Goal: Transaction & Acquisition: Purchase product/service

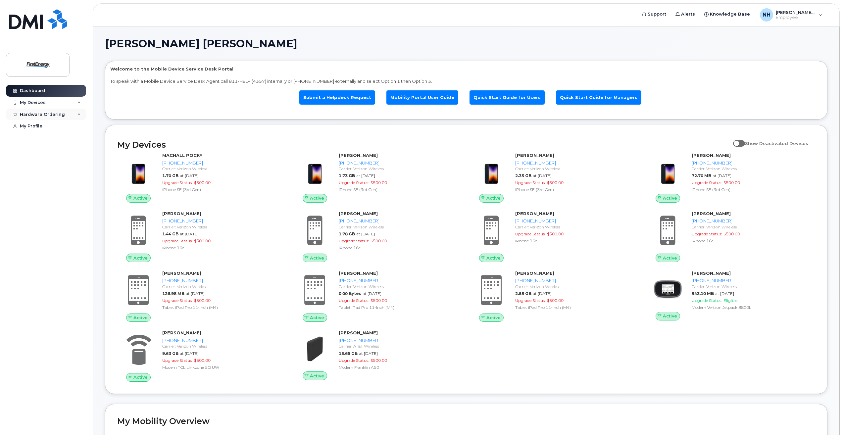
click at [81, 115] on div "Hardware Ordering" at bounding box center [46, 115] width 80 height 12
click at [33, 138] on div "New Order" at bounding box center [35, 139] width 25 height 6
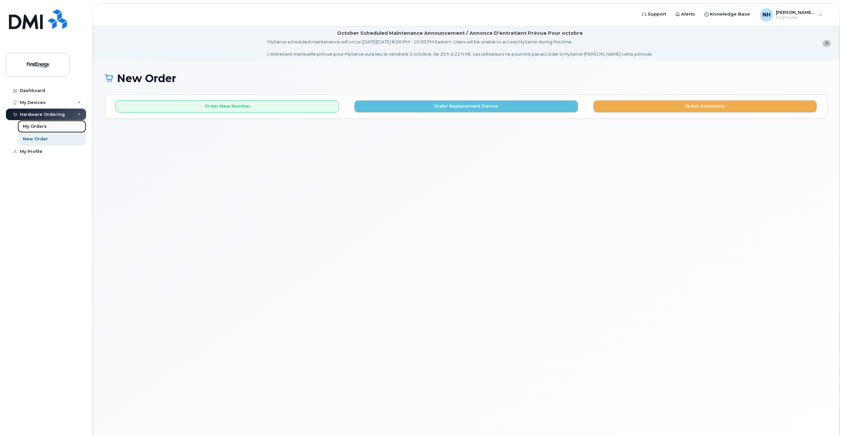
click at [41, 127] on div "My Orders" at bounding box center [35, 126] width 24 height 6
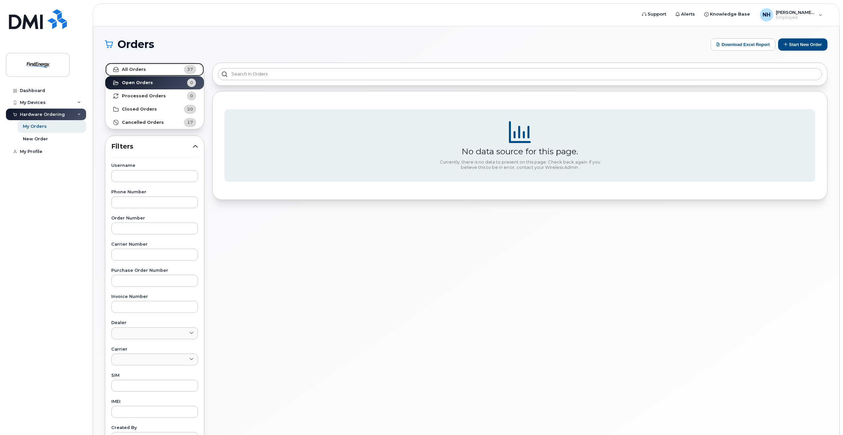
click at [138, 70] on strong "All Orders" at bounding box center [134, 69] width 24 height 5
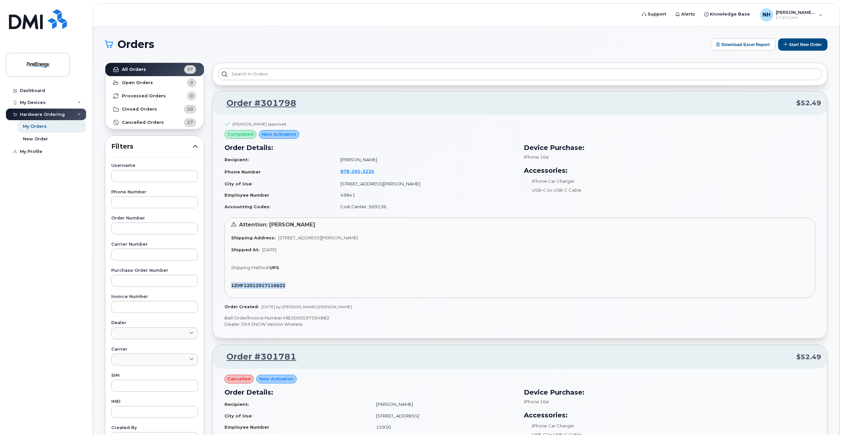
drag, startPoint x: 290, startPoint y: 286, endPoint x: 229, endPoint y: 292, distance: 61.6
click at [229, 292] on div "Attention: zachary c zebula Shipping Address: 800 Cabin Hill Dr GREENSBURG PA 1…" at bounding box center [519, 258] width 591 height 80
copy strong "1ZHF12012917116622"
click at [37, 139] on div "New Order" at bounding box center [35, 139] width 25 height 6
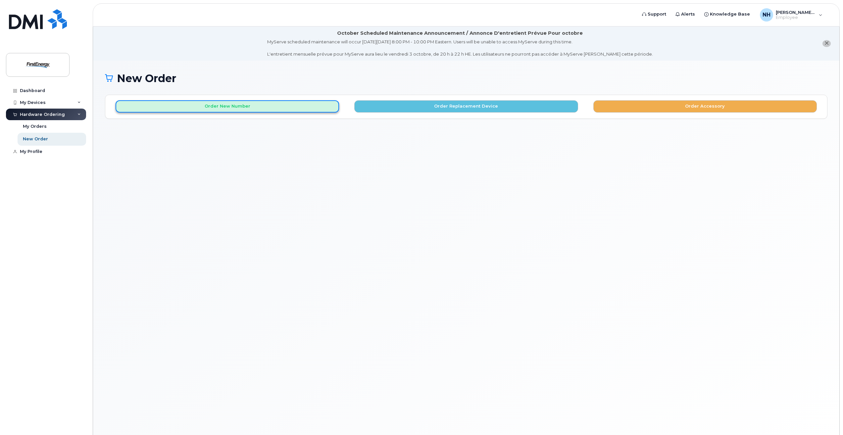
drag, startPoint x: 0, startPoint y: 0, endPoint x: 226, endPoint y: 108, distance: 250.1
click at [226, 108] on button "Order New Number" at bounding box center [227, 106] width 223 height 12
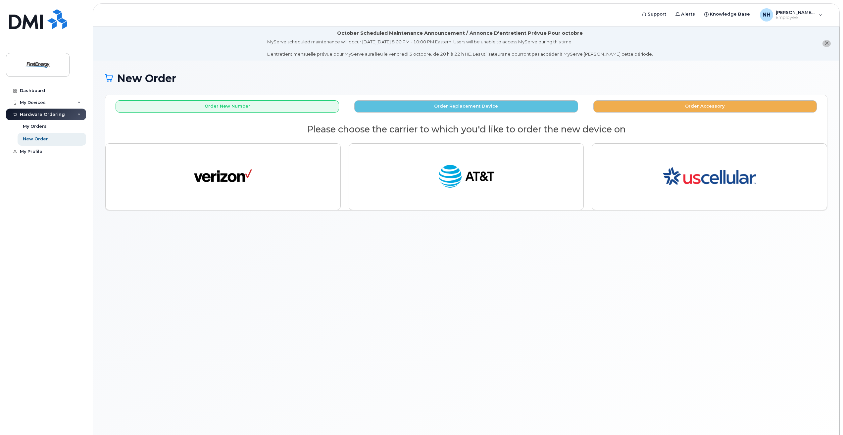
drag, startPoint x: 260, startPoint y: 243, endPoint x: 270, endPoint y: 256, distance: 16.4
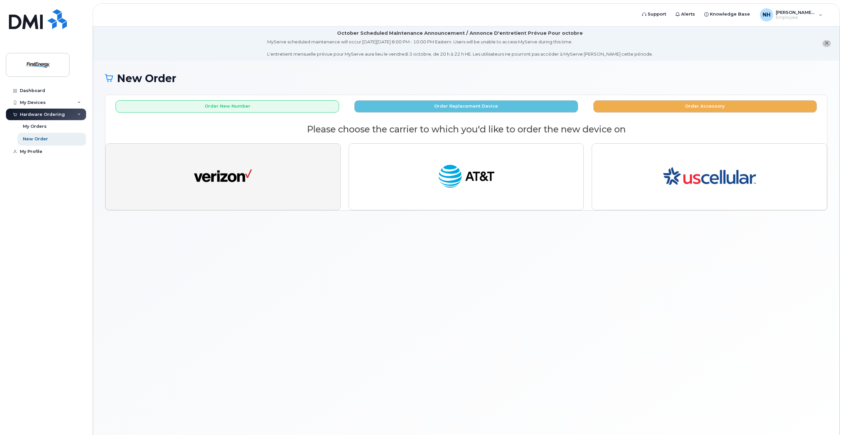
click at [241, 183] on img "button" at bounding box center [223, 177] width 58 height 30
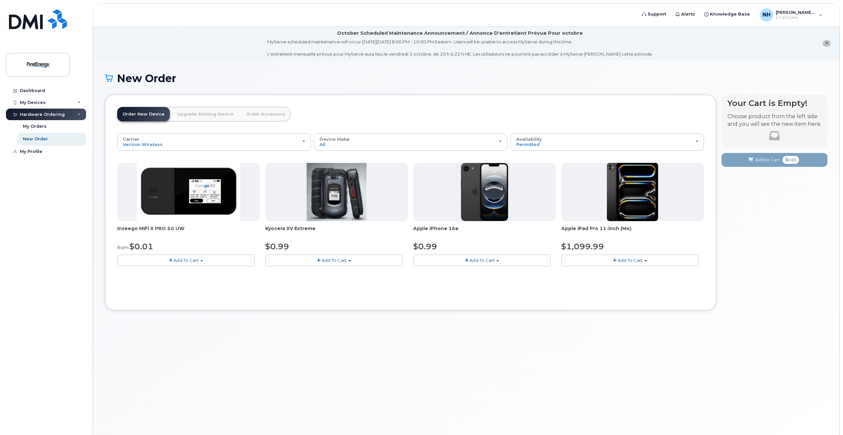
click at [495, 207] on img at bounding box center [485, 192] width 48 height 58
drag, startPoint x: 495, startPoint y: 207, endPoint x: 475, endPoint y: 266, distance: 62.2
click at [475, 266] on button "Add To Cart" at bounding box center [481, 261] width 137 height 12
click at [456, 276] on link "$0.99 - 2 Year Activation" at bounding box center [448, 272] width 66 height 8
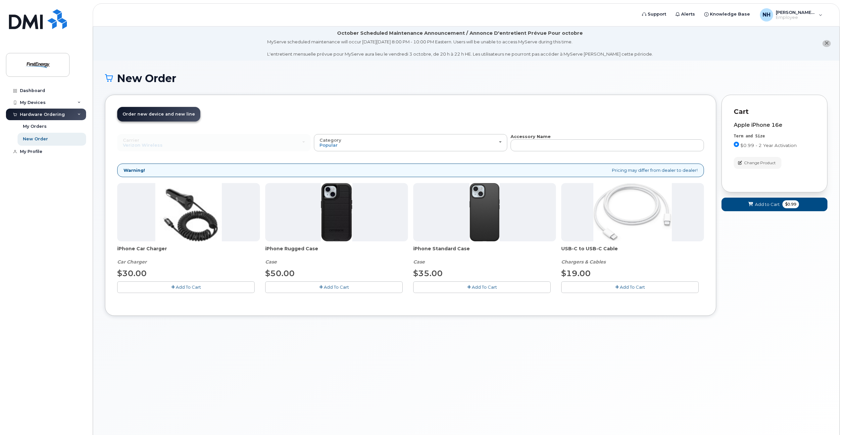
click at [207, 224] on img at bounding box center [188, 212] width 67 height 58
click at [186, 287] on span "Add To Cart" at bounding box center [188, 286] width 25 height 5
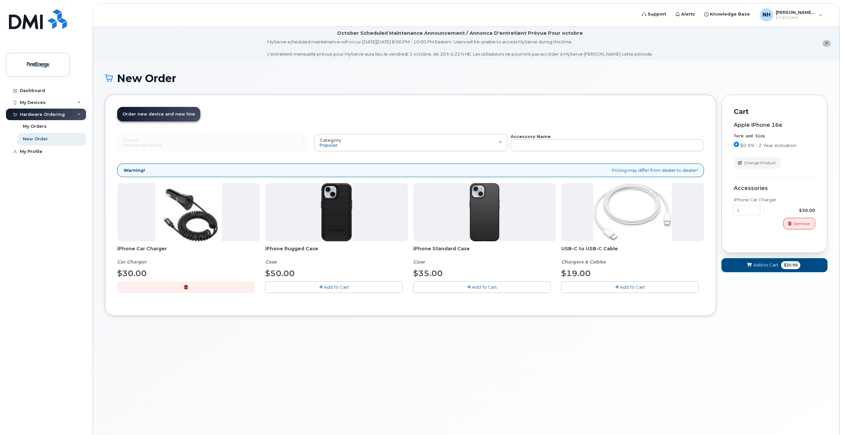
click at [763, 262] on button "Add to Cart $30.99" at bounding box center [774, 265] width 106 height 14
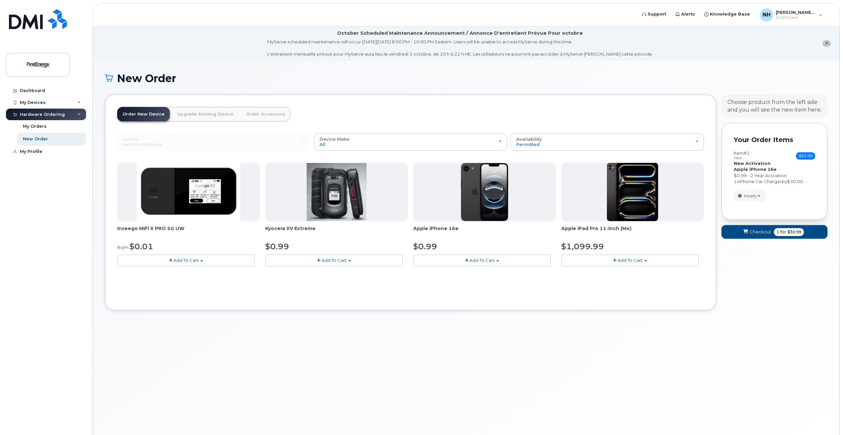
click at [751, 234] on span "Checkout" at bounding box center [761, 232] width 22 height 6
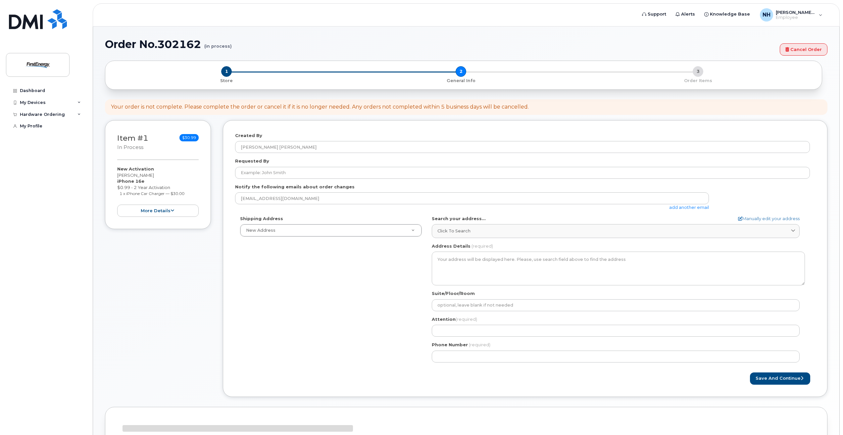
select select
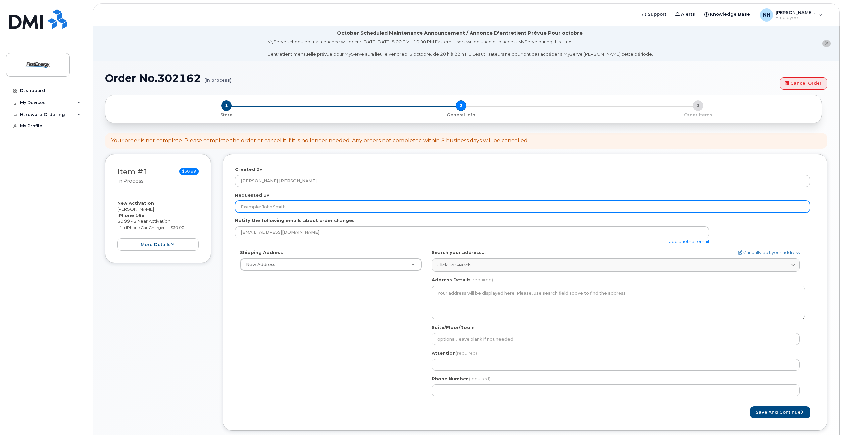
click at [292, 208] on input "Requested By" at bounding box center [522, 207] width 575 height 12
drag, startPoint x: 292, startPoint y: 208, endPoint x: 231, endPoint y: 212, distance: 61.1
click at [231, 212] on div "Created By Norment, H. Patricia Requested By Notify the following emails about …" at bounding box center [525, 292] width 605 height 277
type input "p"
click at [271, 204] on input "Requested By" at bounding box center [522, 207] width 575 height 12
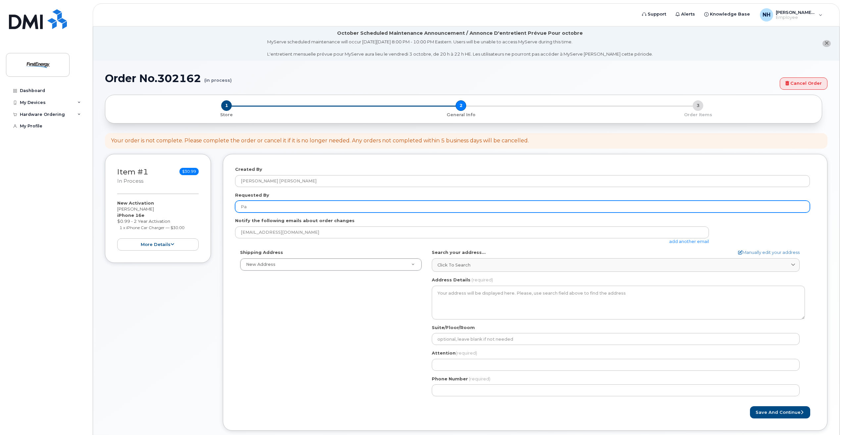
type input "P"
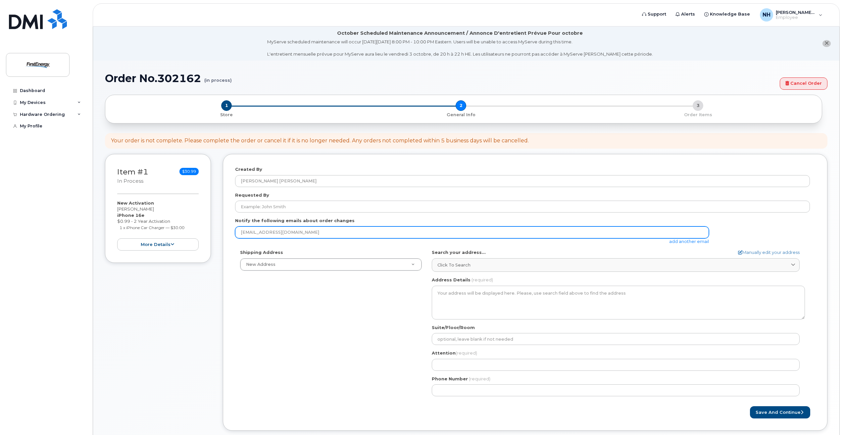
drag, startPoint x: 303, startPoint y: 235, endPoint x: 291, endPoint y: 214, distance: 24.9
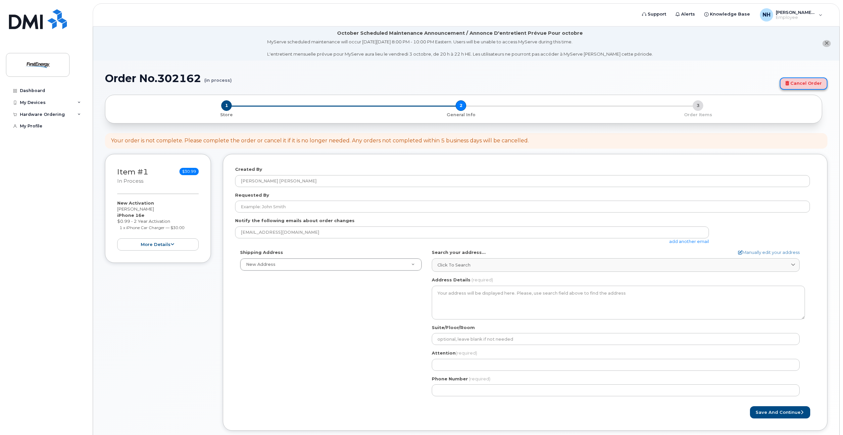
click at [796, 82] on link "Cancel Order" at bounding box center [804, 83] width 48 height 12
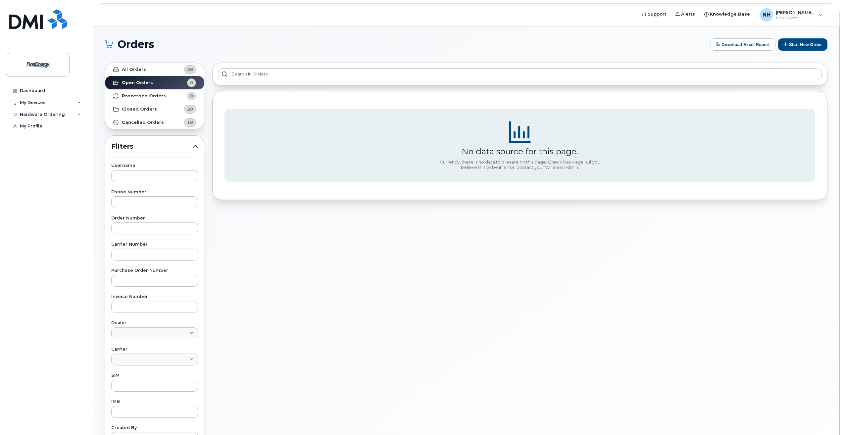
drag, startPoint x: 253, startPoint y: 233, endPoint x: 242, endPoint y: 214, distance: 22.7
click at [242, 214] on div "No data source for this page. Currently, there is no data to present on this pa…" at bounding box center [519, 291] width 623 height 465
click at [79, 114] on icon at bounding box center [78, 114] width 3 height 3
click at [35, 141] on div "New Order" at bounding box center [35, 139] width 25 height 6
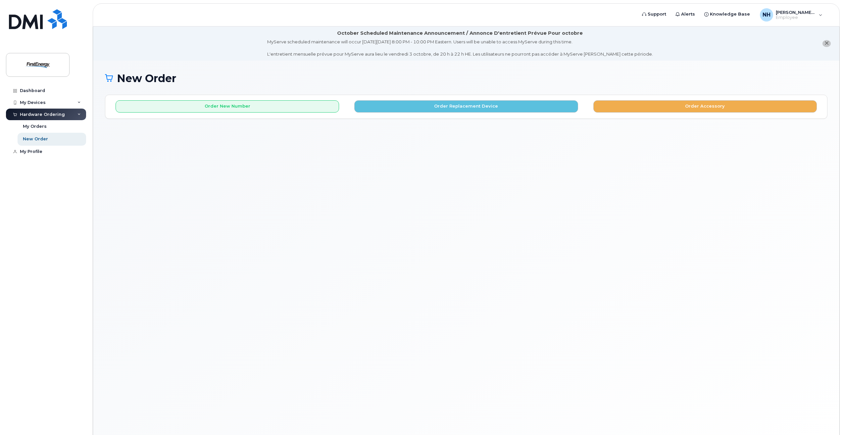
drag, startPoint x: 217, startPoint y: 108, endPoint x: 175, endPoint y: 114, distance: 41.9
click at [175, 114] on div "Order New Number Order Replacement Device Order Accessory Please choose the car…" at bounding box center [466, 107] width 722 height 24
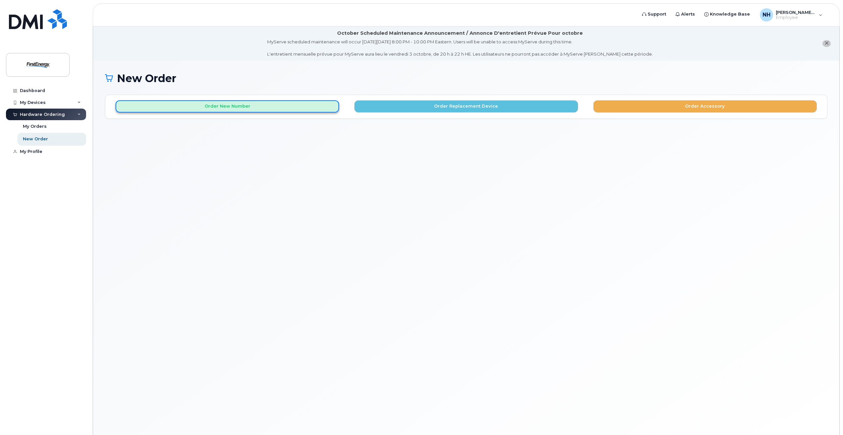
click at [192, 105] on button "Order New Number" at bounding box center [227, 106] width 223 height 12
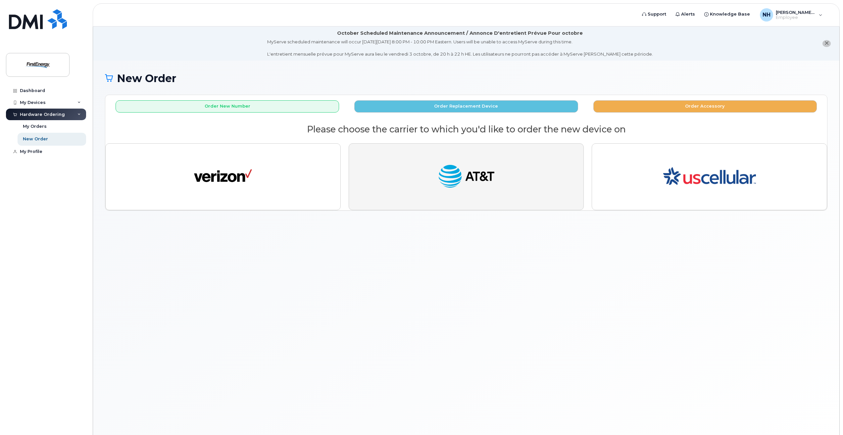
click at [465, 175] on img "button" at bounding box center [466, 177] width 58 height 30
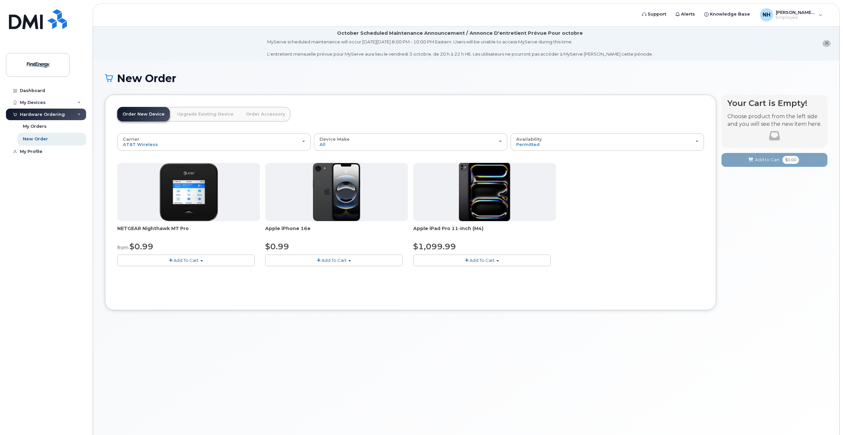
click at [344, 202] on img at bounding box center [337, 192] width 48 height 58
click at [343, 264] on button "Add To Cart" at bounding box center [333, 261] width 137 height 12
click at [318, 275] on link "$0.99 - 2 Year Activation" at bounding box center [300, 272] width 66 height 8
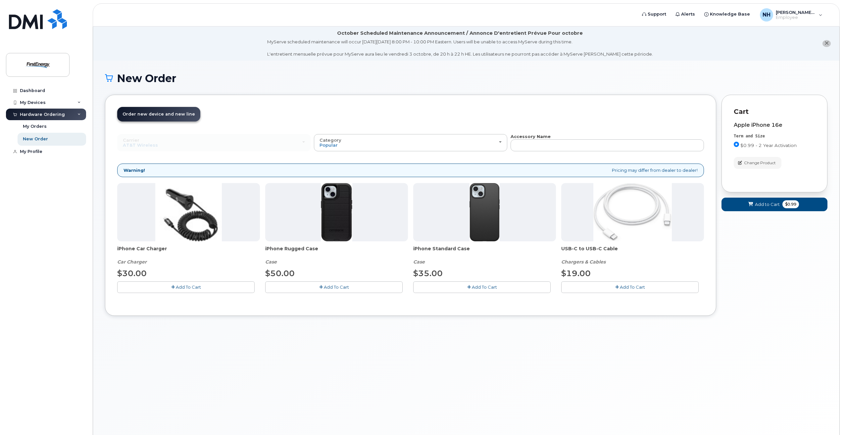
click at [190, 288] on span "Add To Cart" at bounding box center [188, 286] width 25 height 5
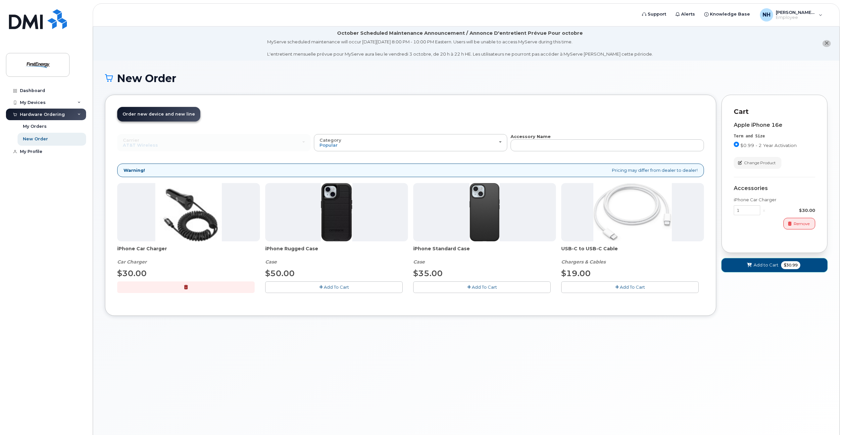
click at [760, 265] on span "Add to Cart" at bounding box center [765, 265] width 25 height 6
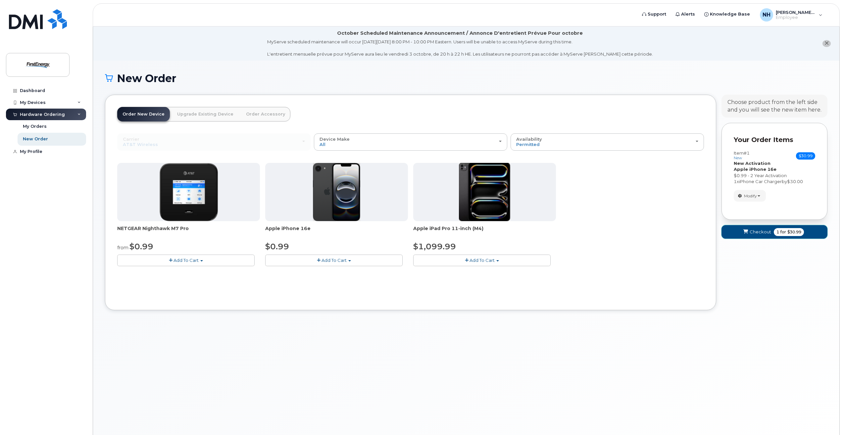
click at [753, 229] on span "Checkout" at bounding box center [761, 232] width 22 height 6
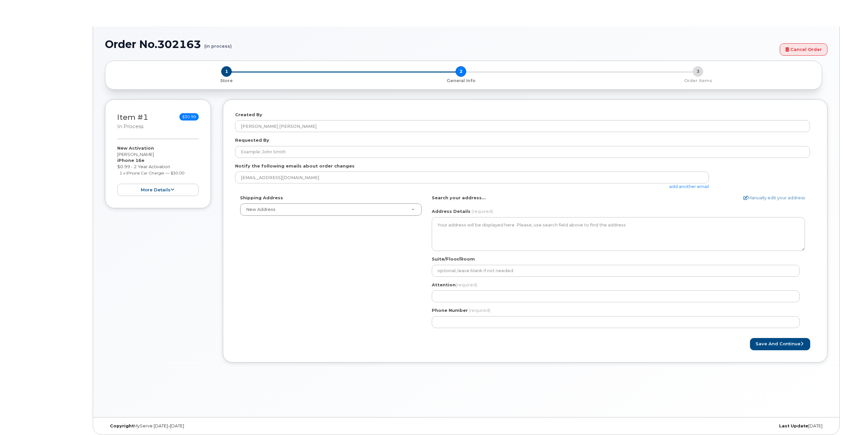
select select
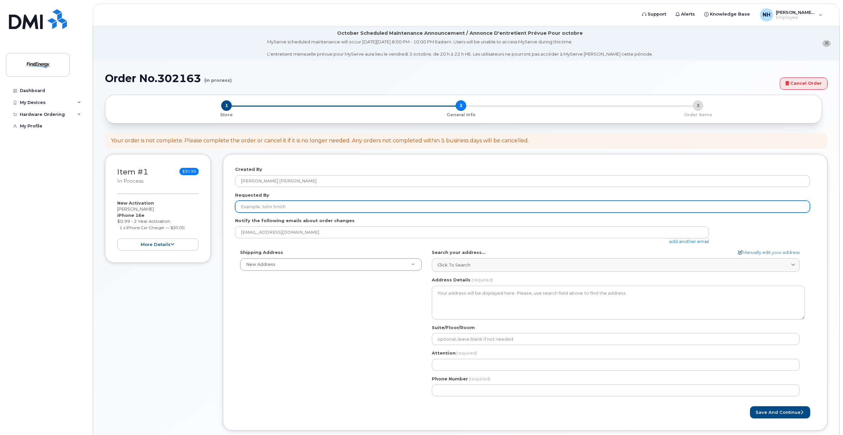
drag, startPoint x: 309, startPoint y: 201, endPoint x: 291, endPoint y: 211, distance: 20.3
click at [291, 211] on input "Requested By" at bounding box center [522, 207] width 575 height 12
drag, startPoint x: 286, startPoint y: 206, endPoint x: 226, endPoint y: 211, distance: 60.8
click at [226, 211] on div "Created By Norment, H. Patricia Requested By Thad Paunovich Notify the followin…" at bounding box center [525, 292] width 605 height 277
type input "s"
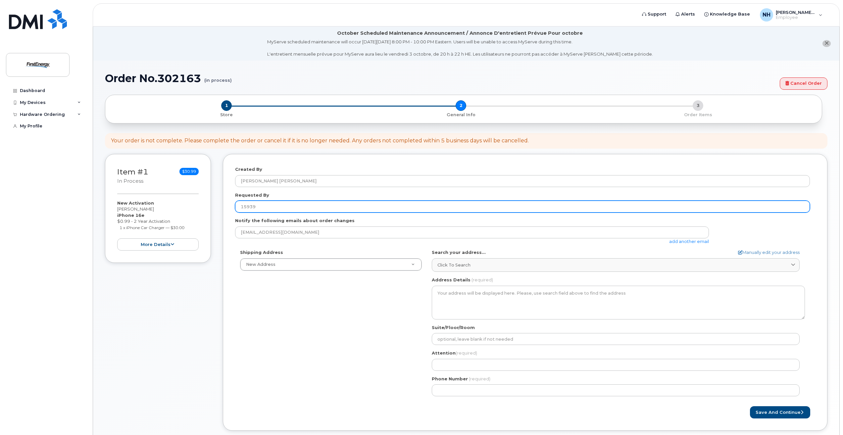
type input "15939"
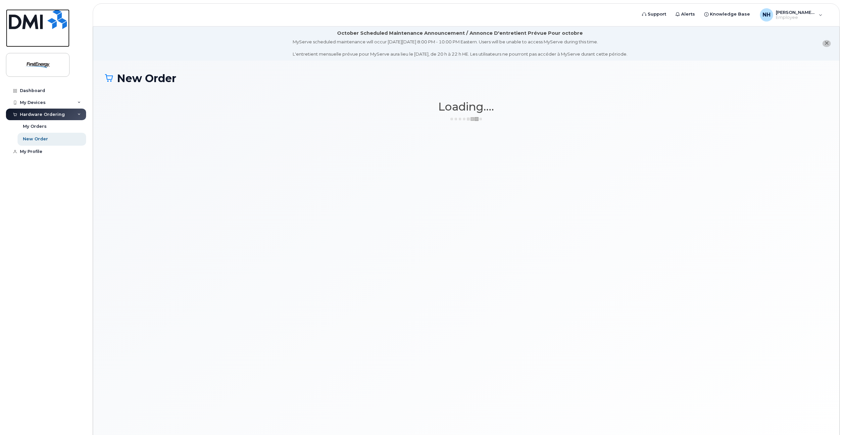
click at [34, 21] on img at bounding box center [38, 19] width 58 height 20
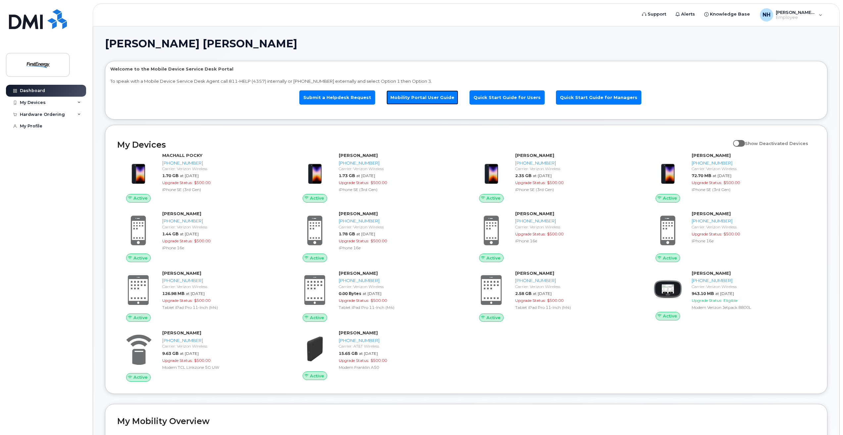
click at [429, 102] on link "Mobility Portal User Guide" at bounding box center [422, 97] width 72 height 14
click at [15, 118] on div "Hardware Ordering" at bounding box center [46, 115] width 80 height 12
drag, startPoint x: 15, startPoint y: 118, endPoint x: 96, endPoint y: 17, distance: 129.3
click at [96, 17] on header "Support Alerts Knowledge Base NH [PERSON_NAME], H. [PERSON_NAME] English França…" at bounding box center [466, 14] width 747 height 23
click at [45, 128] on link "My Orders" at bounding box center [52, 126] width 69 height 13
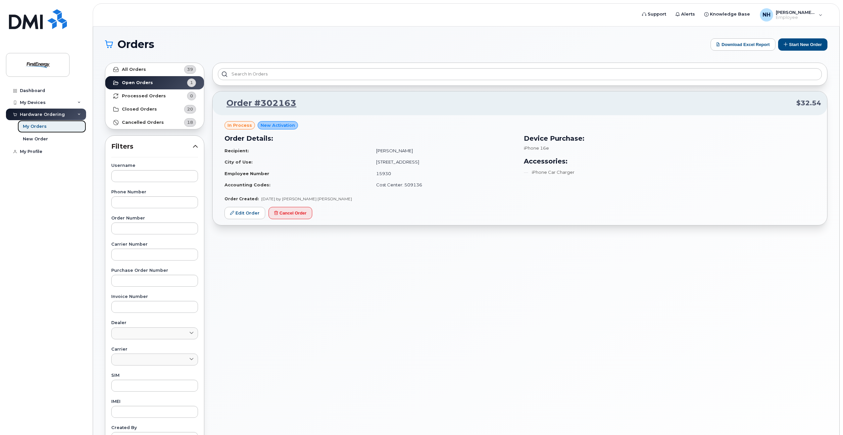
click at [38, 130] on link "My Orders" at bounding box center [52, 126] width 69 height 13
click at [36, 139] on div "New Order" at bounding box center [35, 139] width 25 height 6
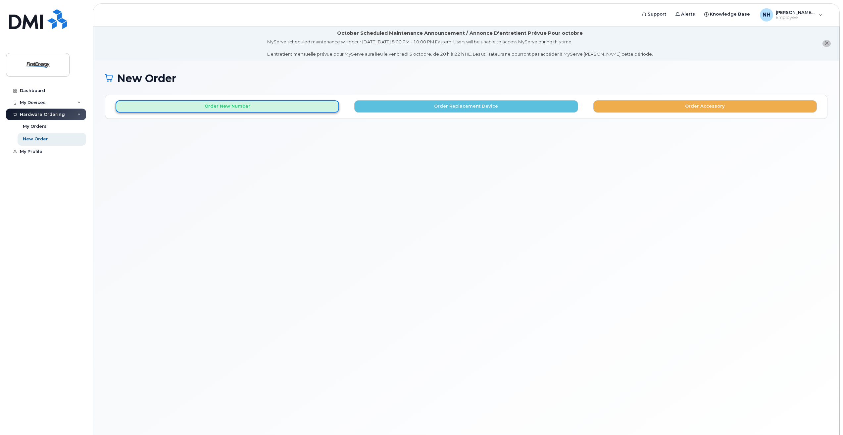
click at [222, 105] on button "Order New Number" at bounding box center [227, 106] width 223 height 12
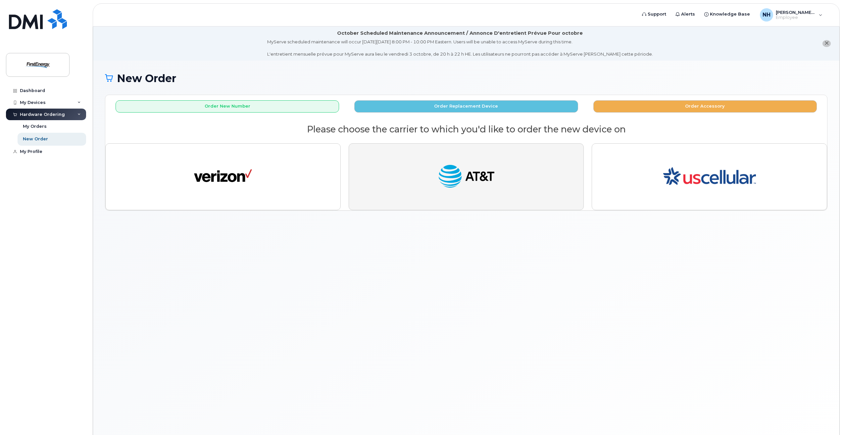
click at [479, 174] on img "button" at bounding box center [466, 177] width 58 height 30
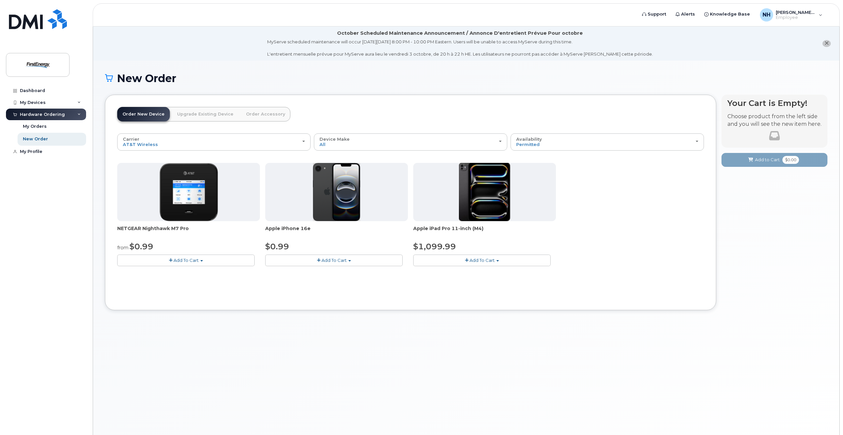
click at [334, 261] on span "Add To Cart" at bounding box center [333, 260] width 25 height 5
click at [312, 273] on link "$0.99 - 2 Year Activation" at bounding box center [300, 272] width 66 height 8
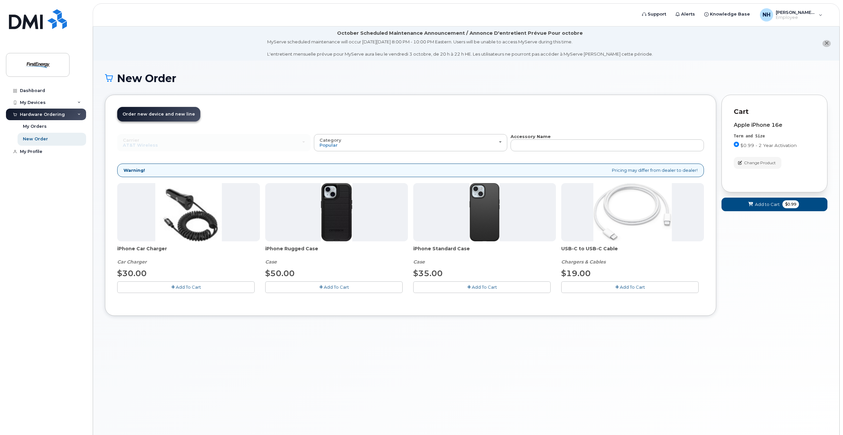
click at [183, 287] on span "Add To Cart" at bounding box center [188, 286] width 25 height 5
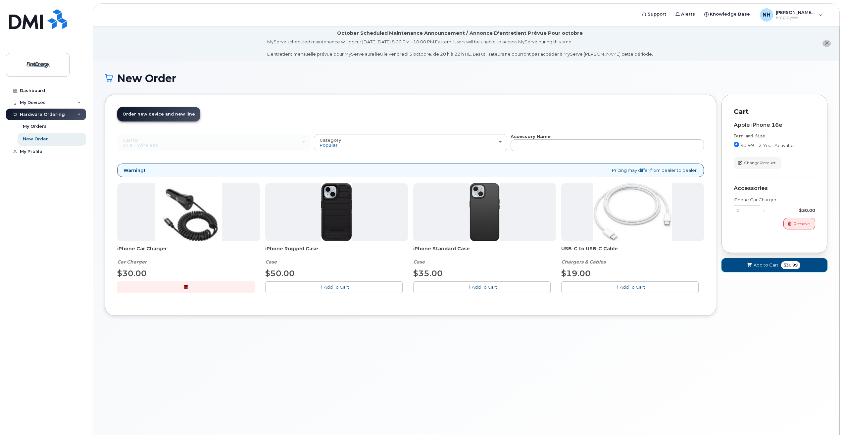
click at [761, 265] on span "Add to Cart" at bounding box center [765, 265] width 25 height 6
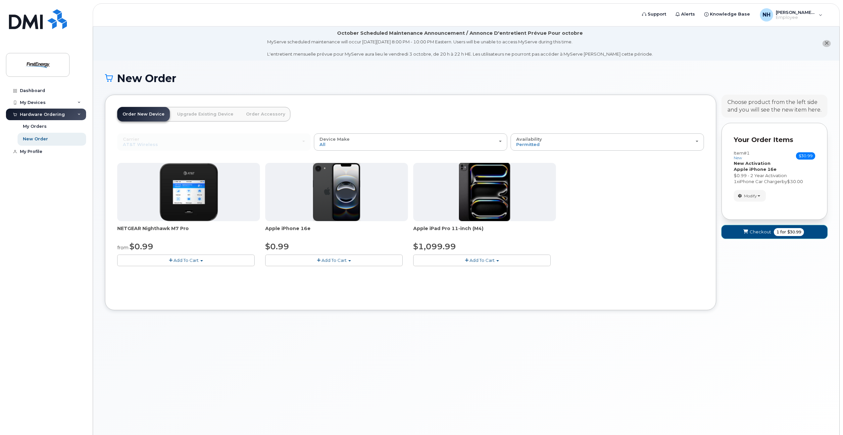
click at [763, 232] on span "Checkout" at bounding box center [761, 232] width 22 height 6
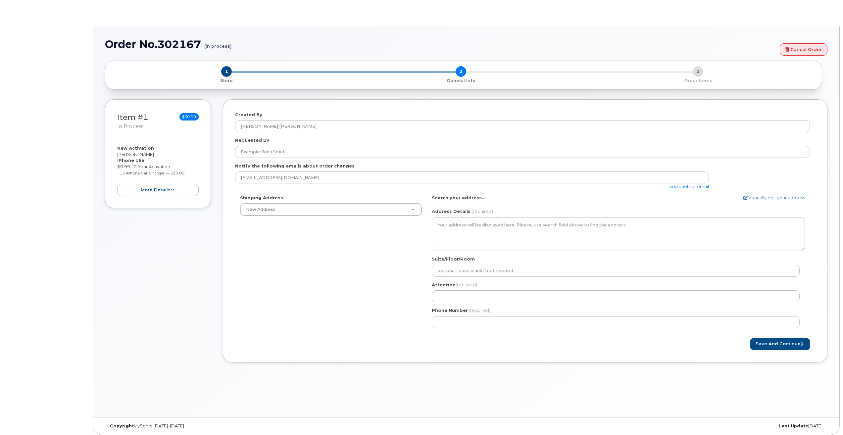
select select
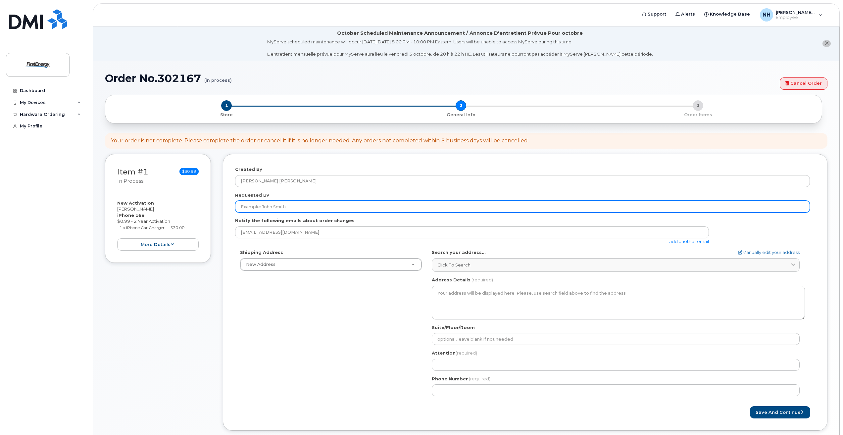
click at [288, 206] on input "Requested By" at bounding box center [522, 207] width 575 height 12
drag, startPoint x: 289, startPoint y: 206, endPoint x: 222, endPoint y: 206, distance: 66.5
click at [222, 206] on div "Item #1 in process $30.99 New Activation Harriett P Norment iPhone 16e $0.99 - …" at bounding box center [466, 297] width 722 height 287
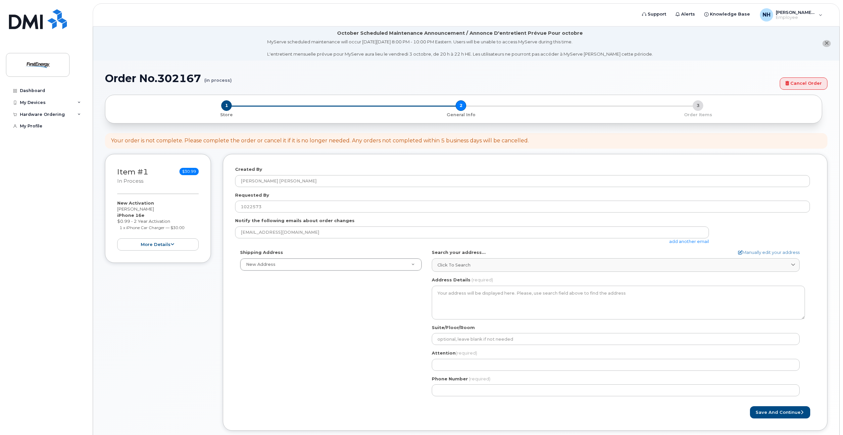
click at [387, 247] on form "Created By Norment, H. Patricia Requested By 1022573 Notify the following email…" at bounding box center [525, 292] width 580 height 252
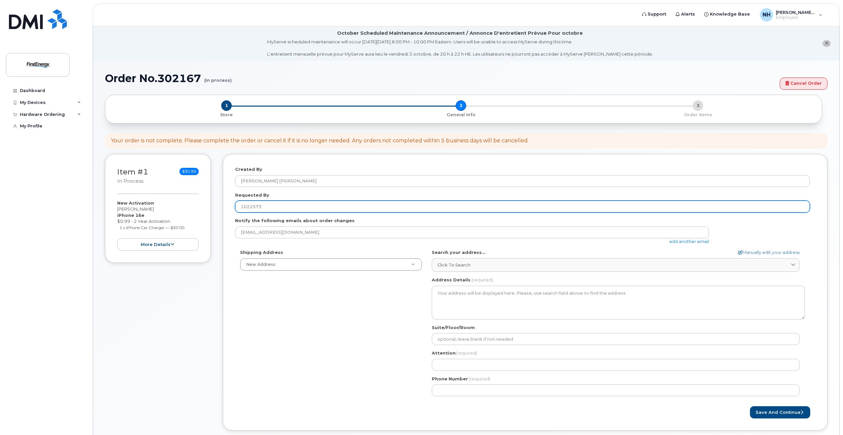
drag, startPoint x: 266, startPoint y: 208, endPoint x: 226, endPoint y: 209, distance: 39.4
click at [226, 209] on div "Created By Norment, H. Patricia Requested By 1022573 Notify the following email…" at bounding box center [525, 292] width 605 height 277
type input "Ogurchak"
type input "Paunovich"
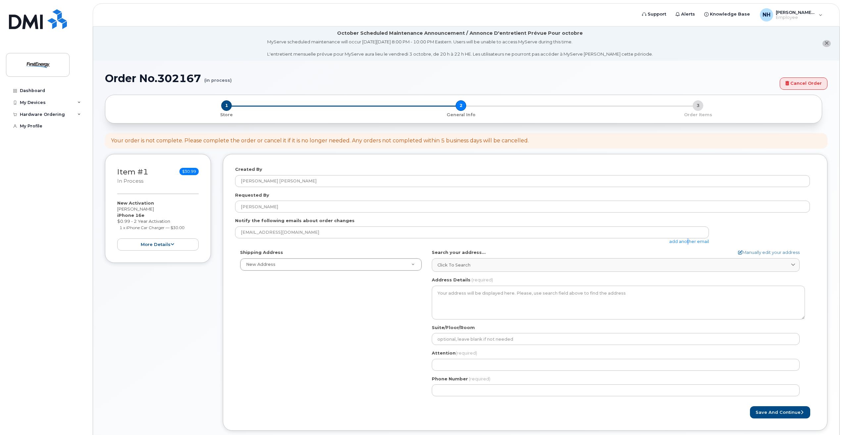
click at [685, 242] on link "add another email" at bounding box center [689, 241] width 40 height 5
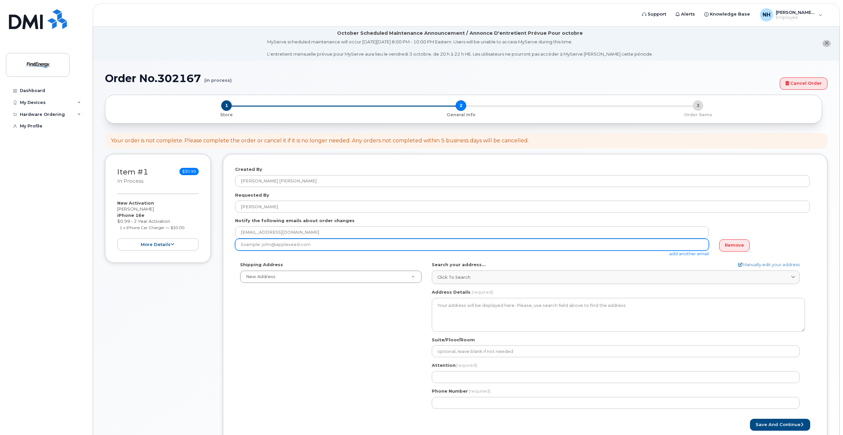
click at [263, 246] on input "email" at bounding box center [472, 245] width 474 height 12
type input "tpaunovich@firstenergycorp.com"
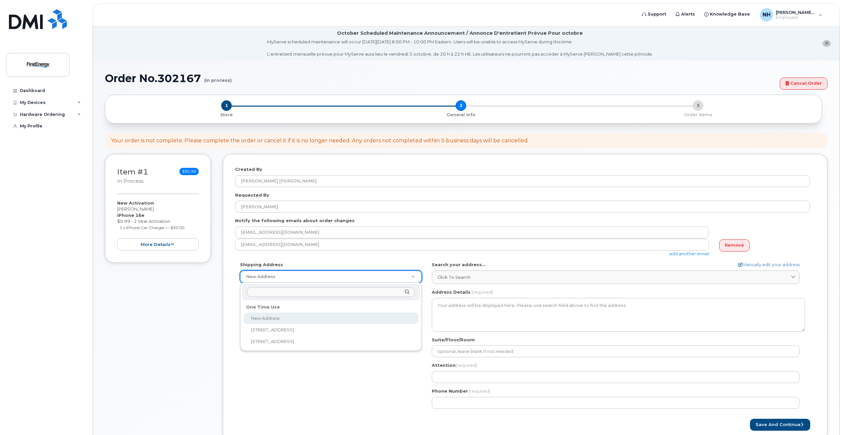
click at [284, 291] on input "text" at bounding box center [331, 292] width 168 height 10
select select "800 Cabin Hill Dr"
type textarea "800 Cabin Hill Dr GREENSBURG PA 15601-1650 UNITED STATES"
type input "G-CH"
type input "Zachary Zebula"
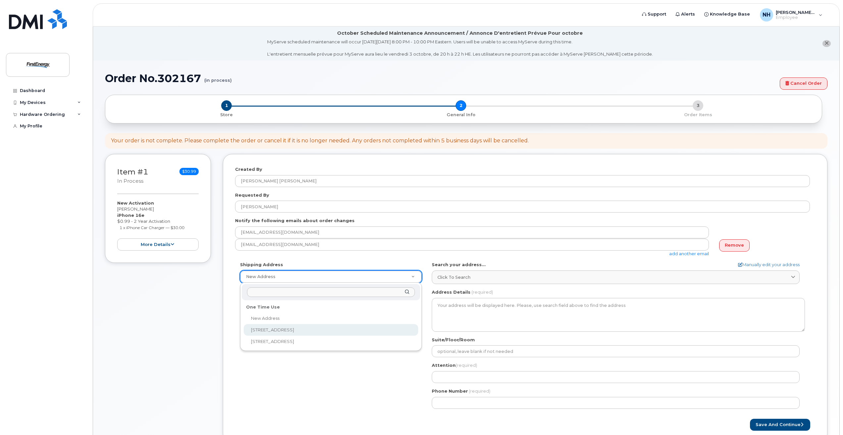
type input "6143958545"
